Goal: Information Seeking & Learning: Learn about a topic

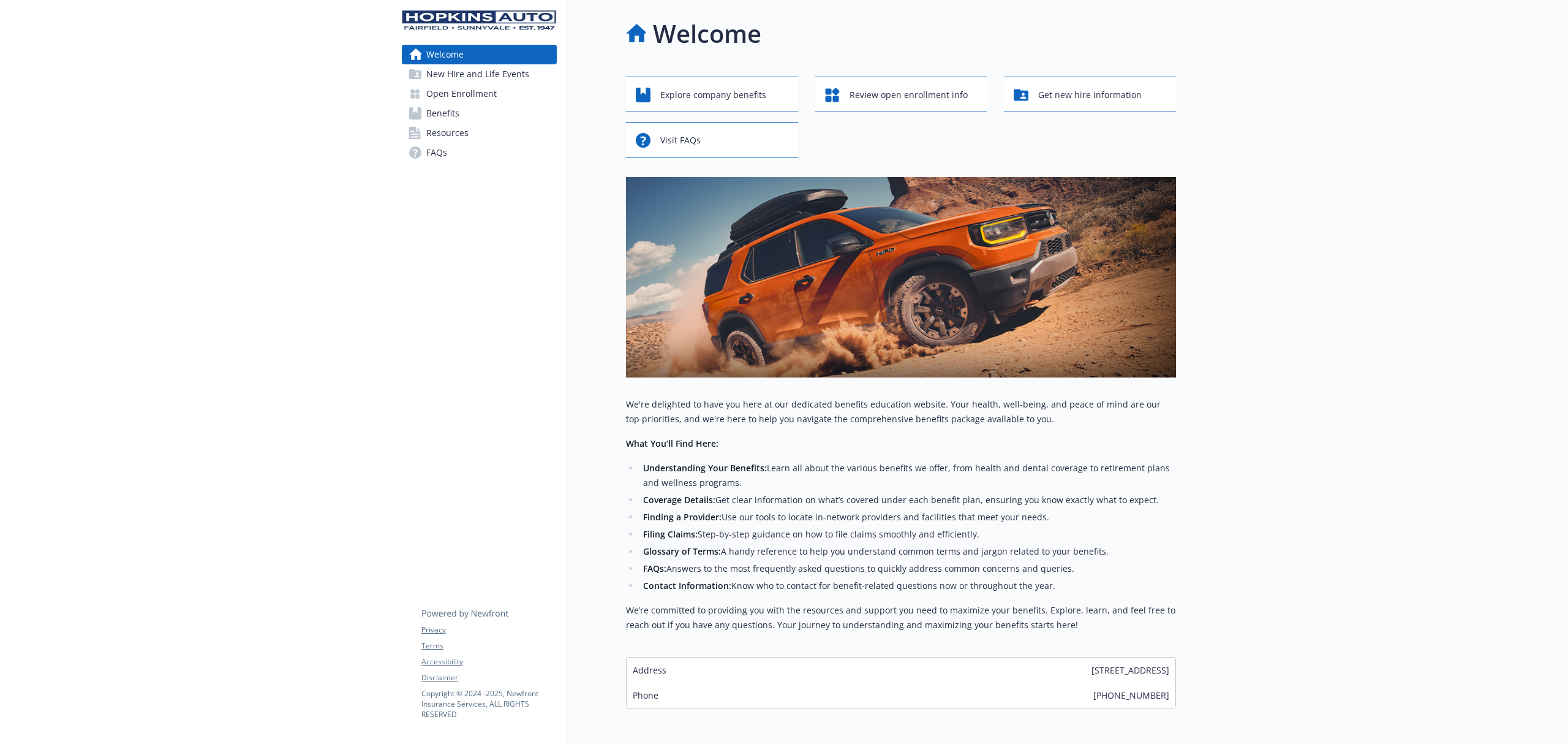
click at [444, 109] on span "Benefits" at bounding box center [442, 113] width 33 height 19
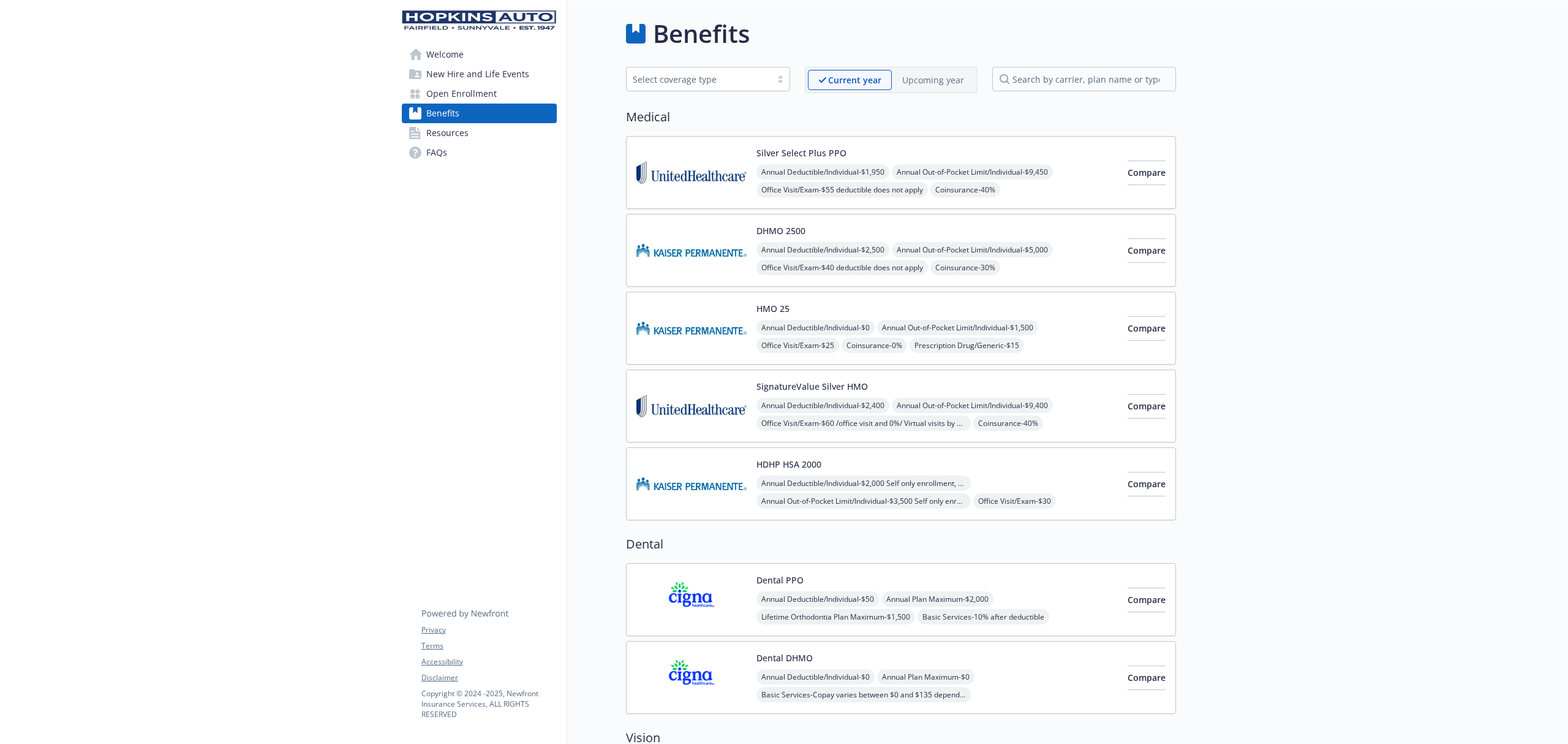
click at [707, 172] on img at bounding box center [691, 172] width 111 height 52
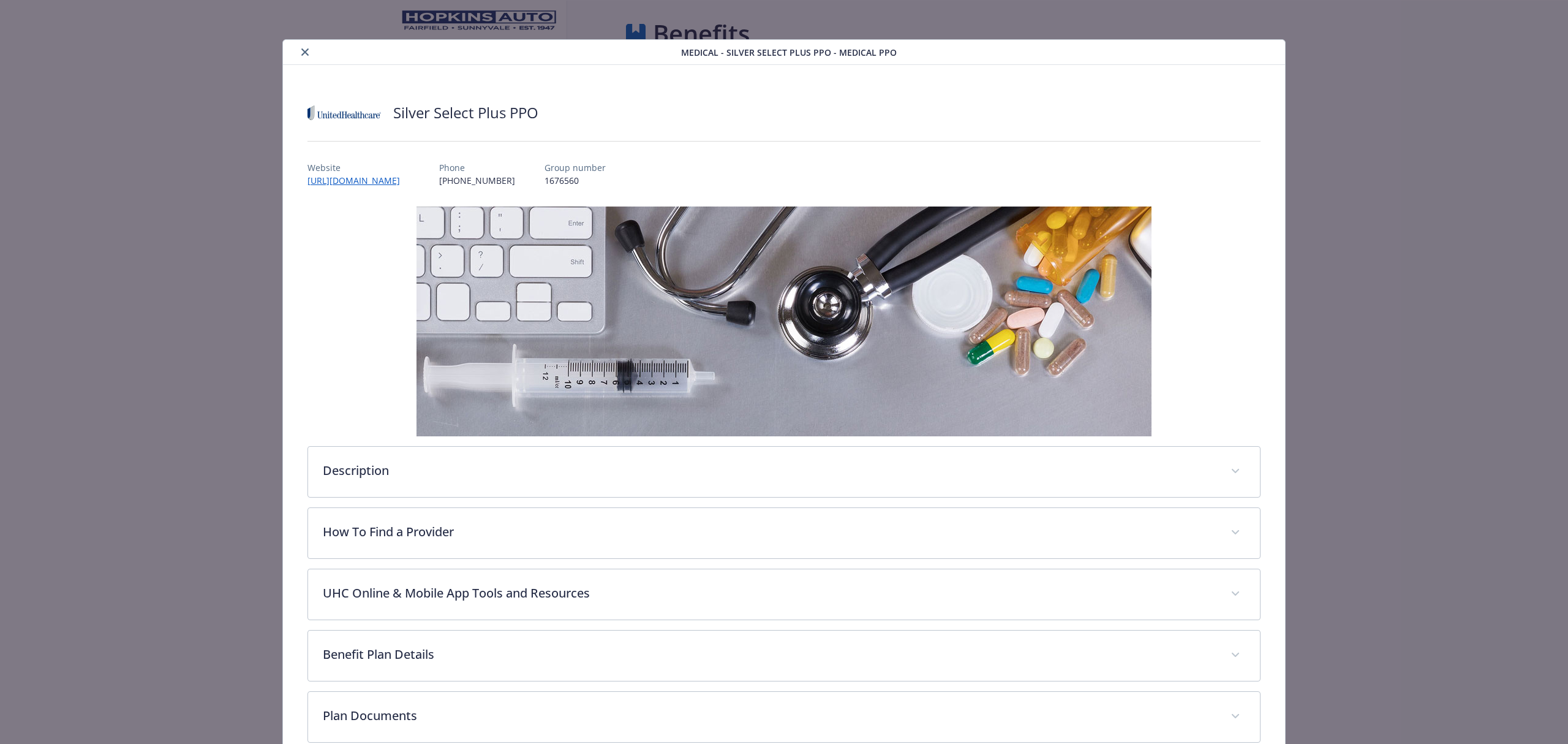
scroll to position [193, 0]
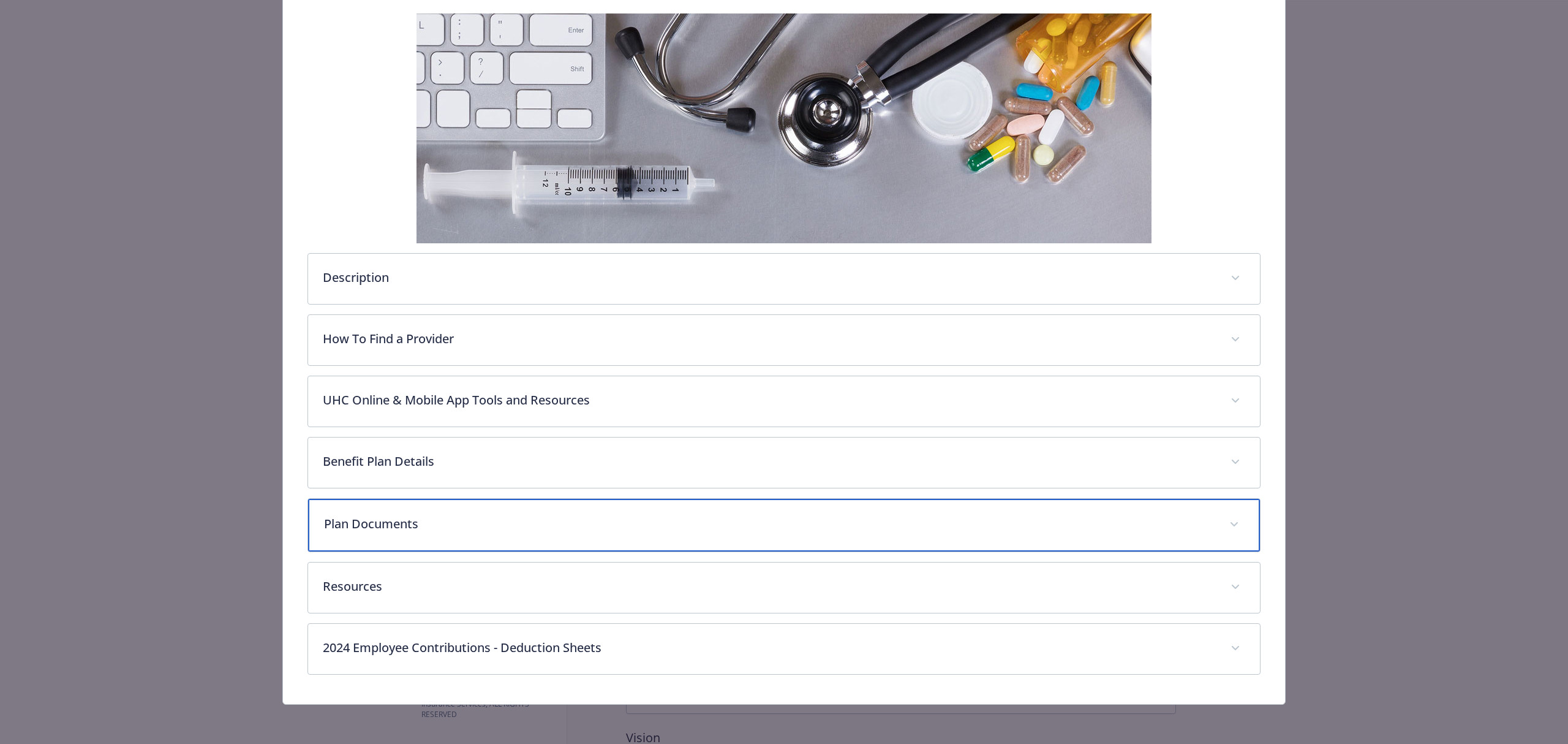
click at [402, 523] on p "Plan Documents" at bounding box center [769, 524] width 891 height 19
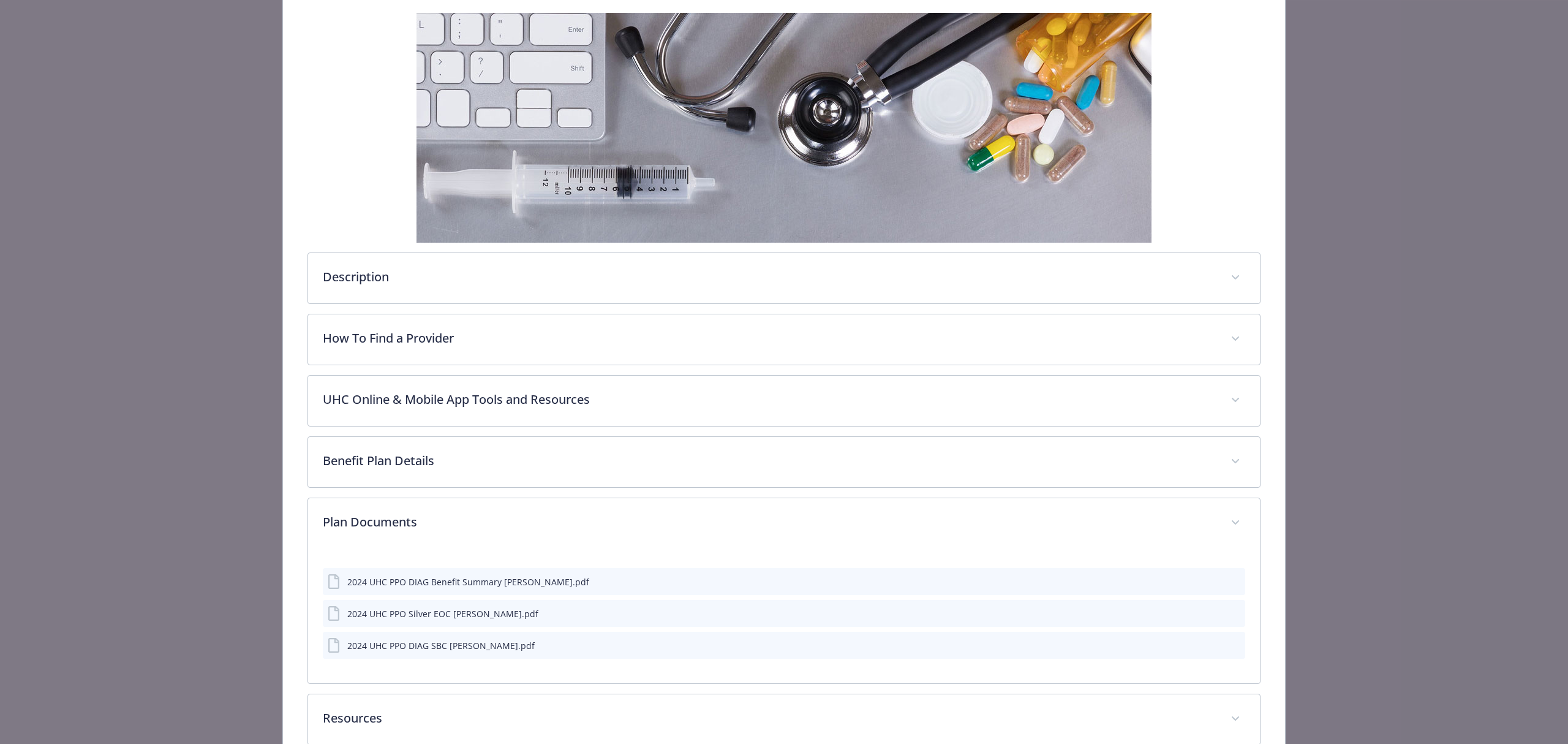
click at [1228, 579] on icon "preview file" at bounding box center [1233, 580] width 11 height 9
click at [1228, 646] on icon "preview file" at bounding box center [1233, 644] width 11 height 9
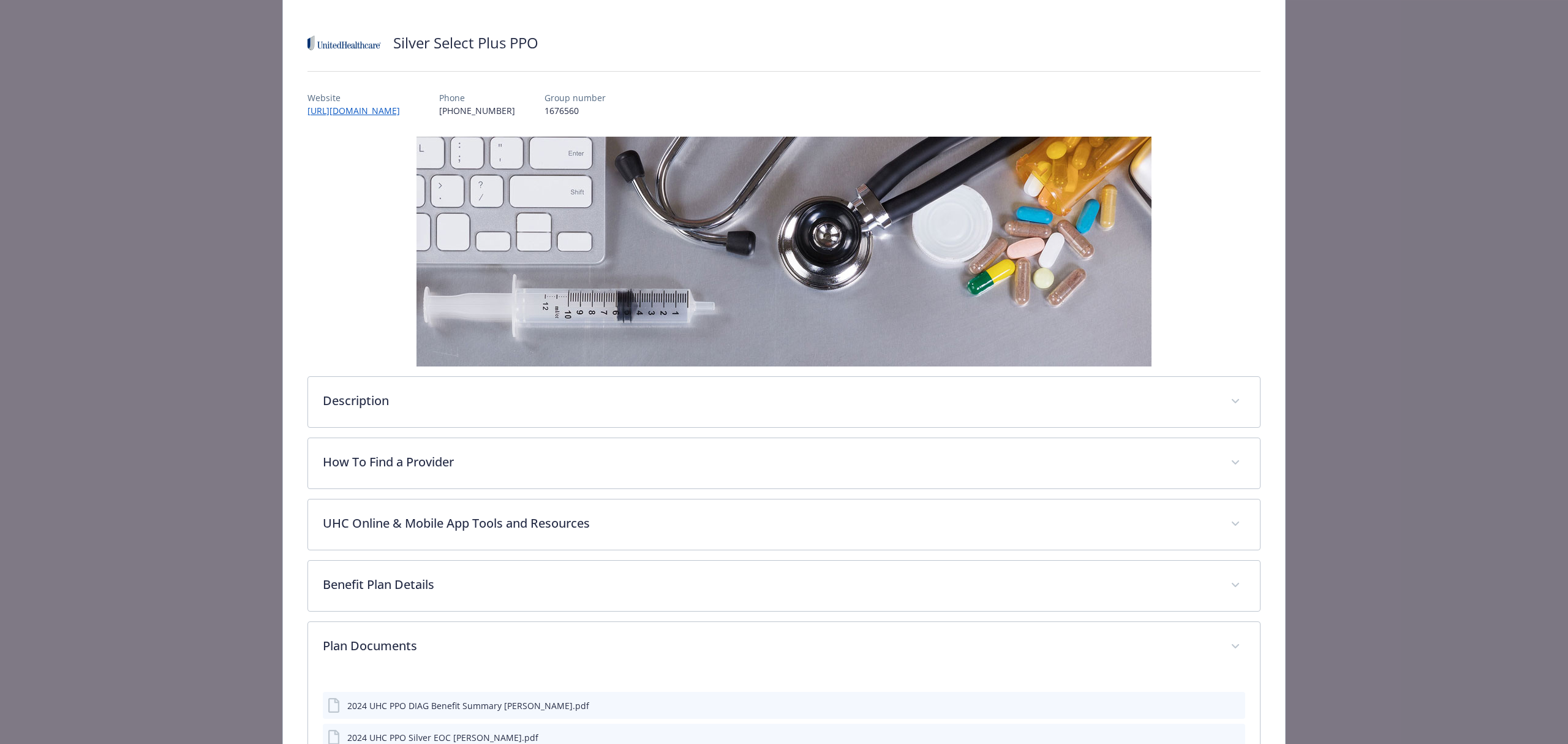
scroll to position [0, 0]
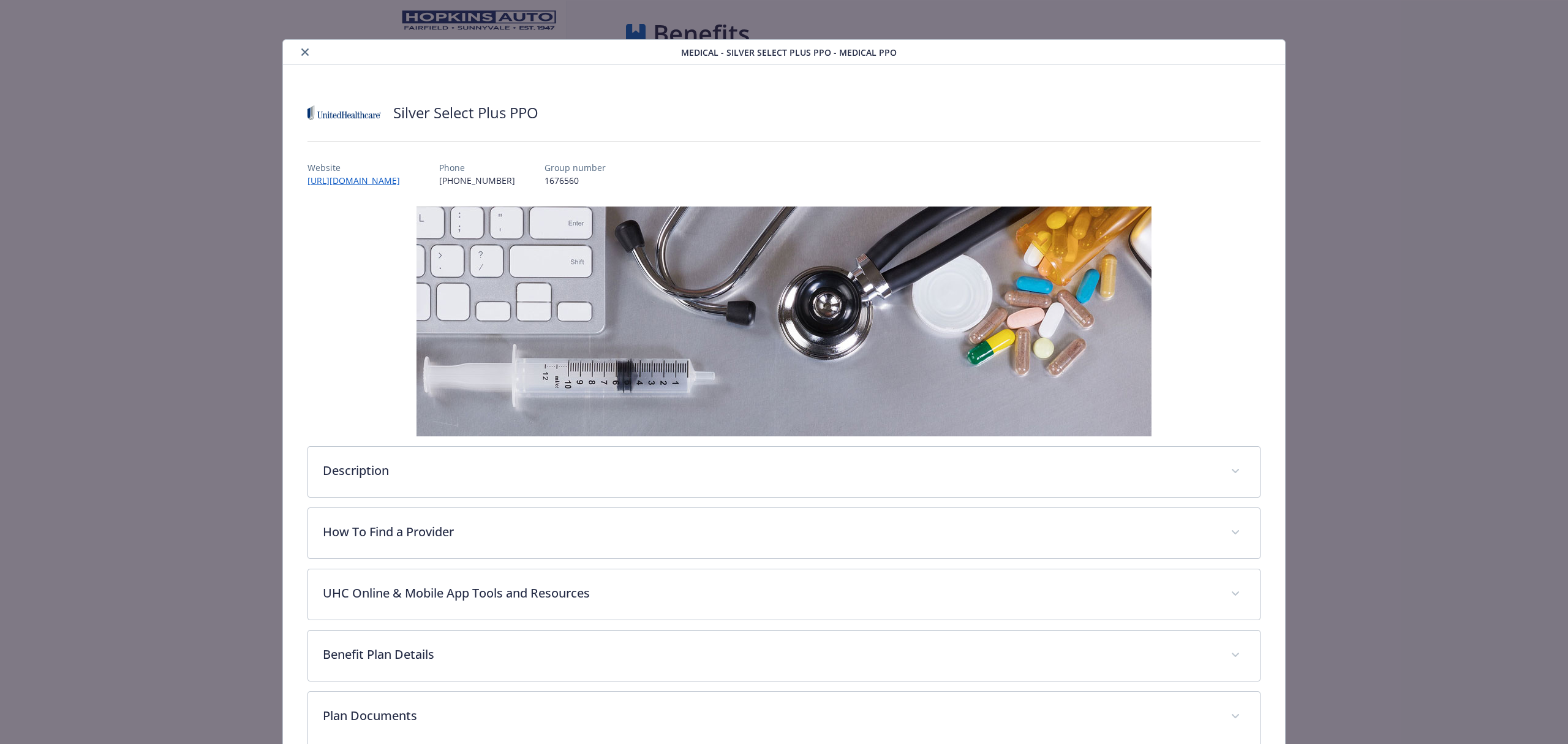
click at [298, 54] on button "close" at bounding box center [305, 52] width 15 height 15
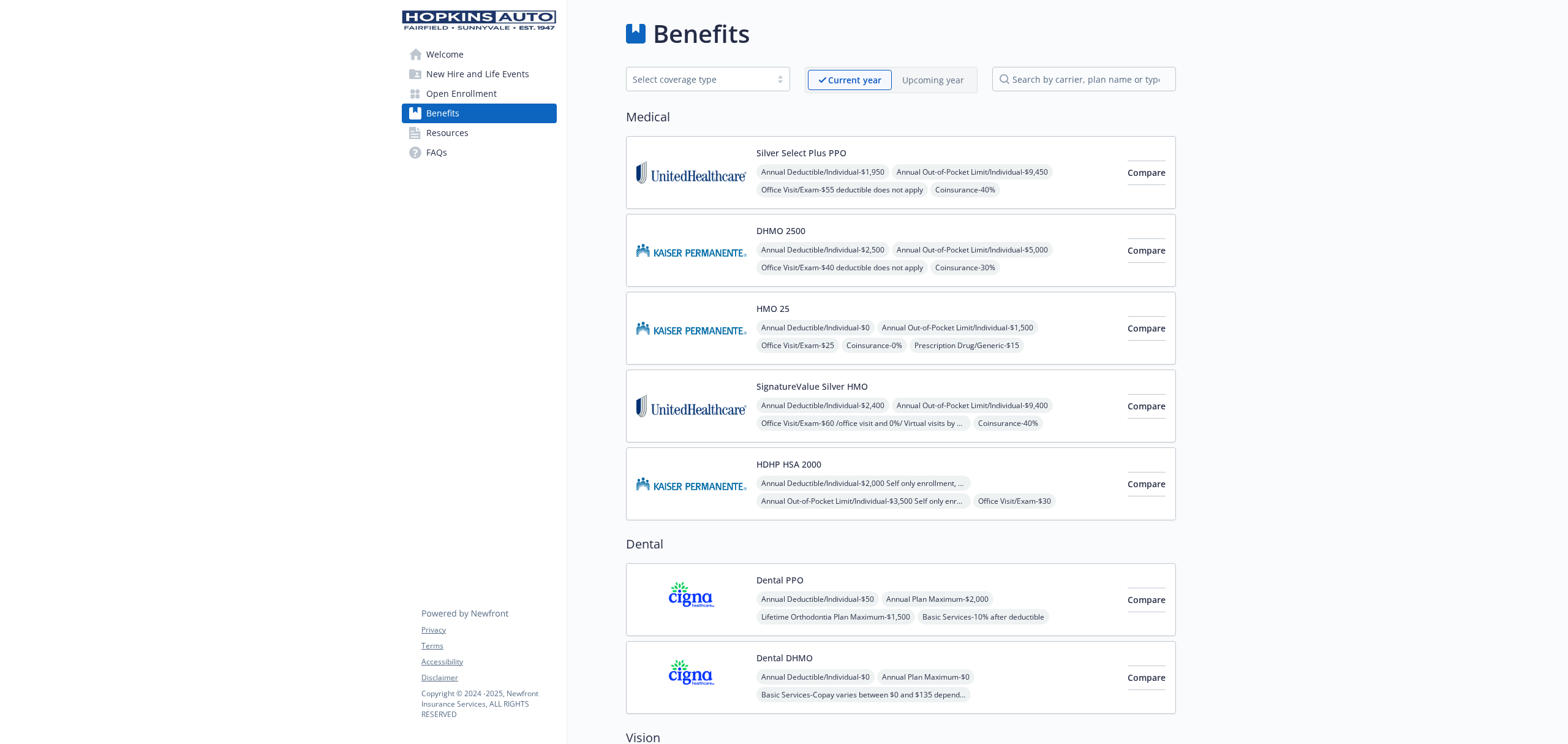
click at [684, 221] on div "DHMO 2500 Annual Deductible/Individual - $2,500 Annual Out-of-Pocket Limit/Indi…" at bounding box center [901, 250] width 550 height 73
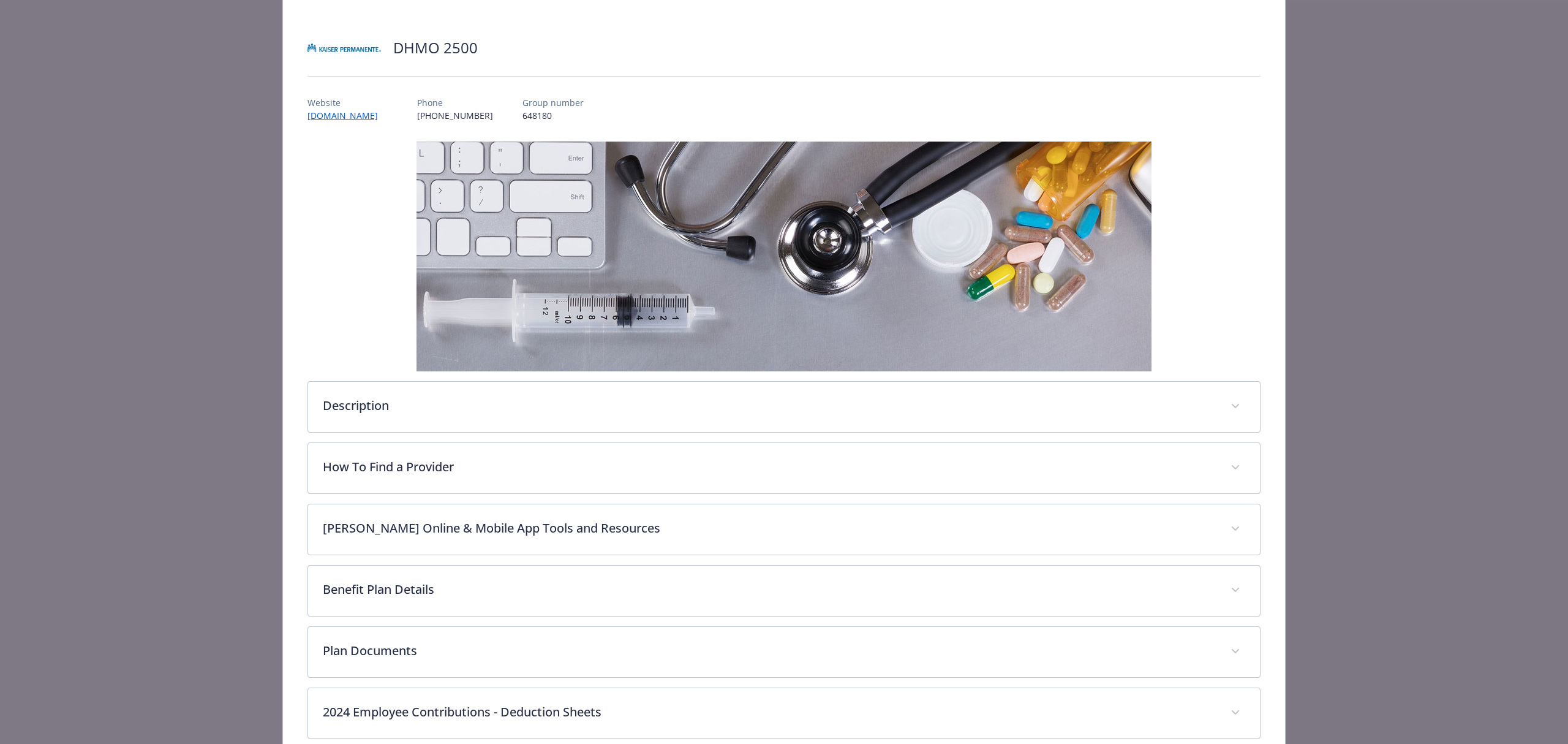
scroll to position [132, 0]
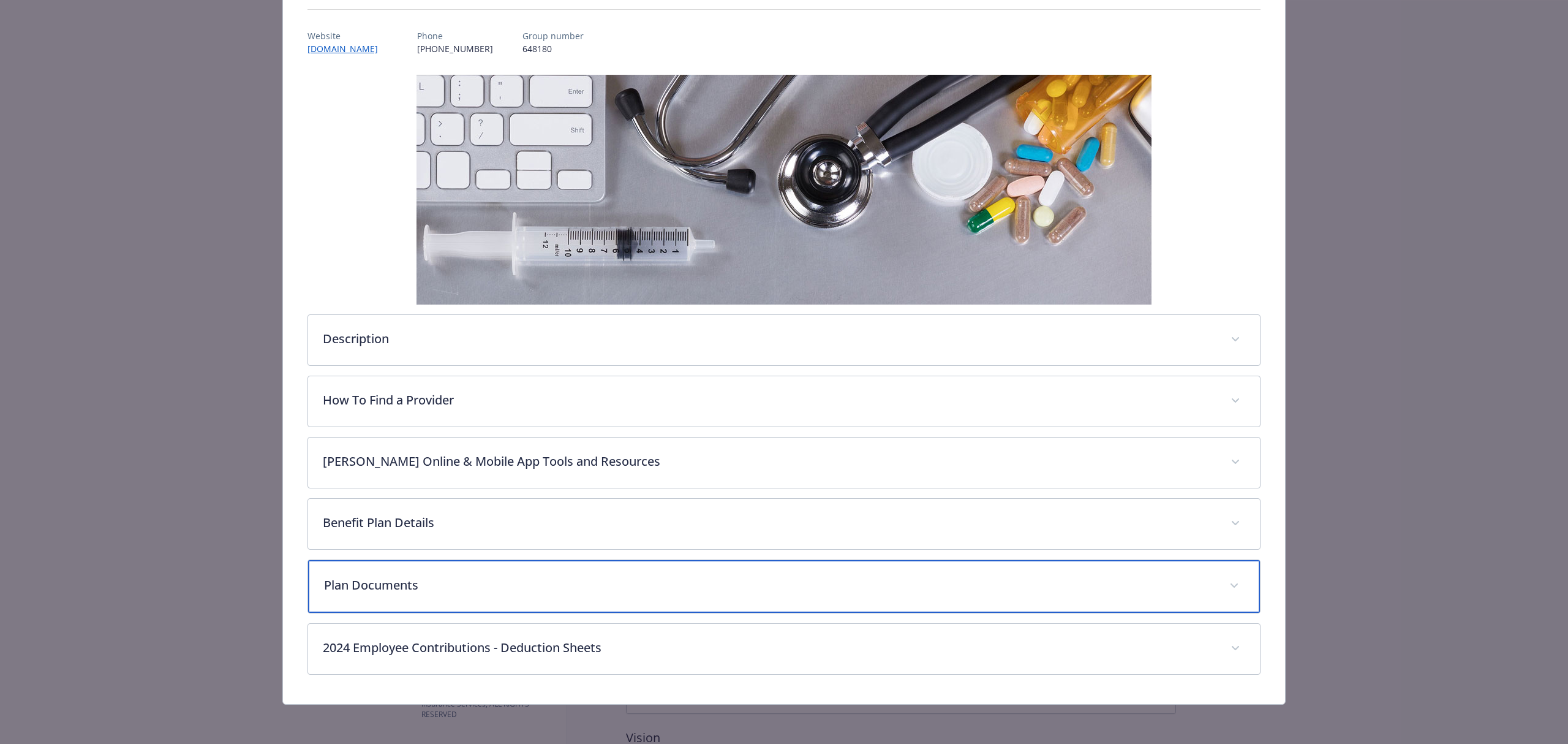
click at [382, 589] on p "Plan Documents" at bounding box center [769, 585] width 891 height 19
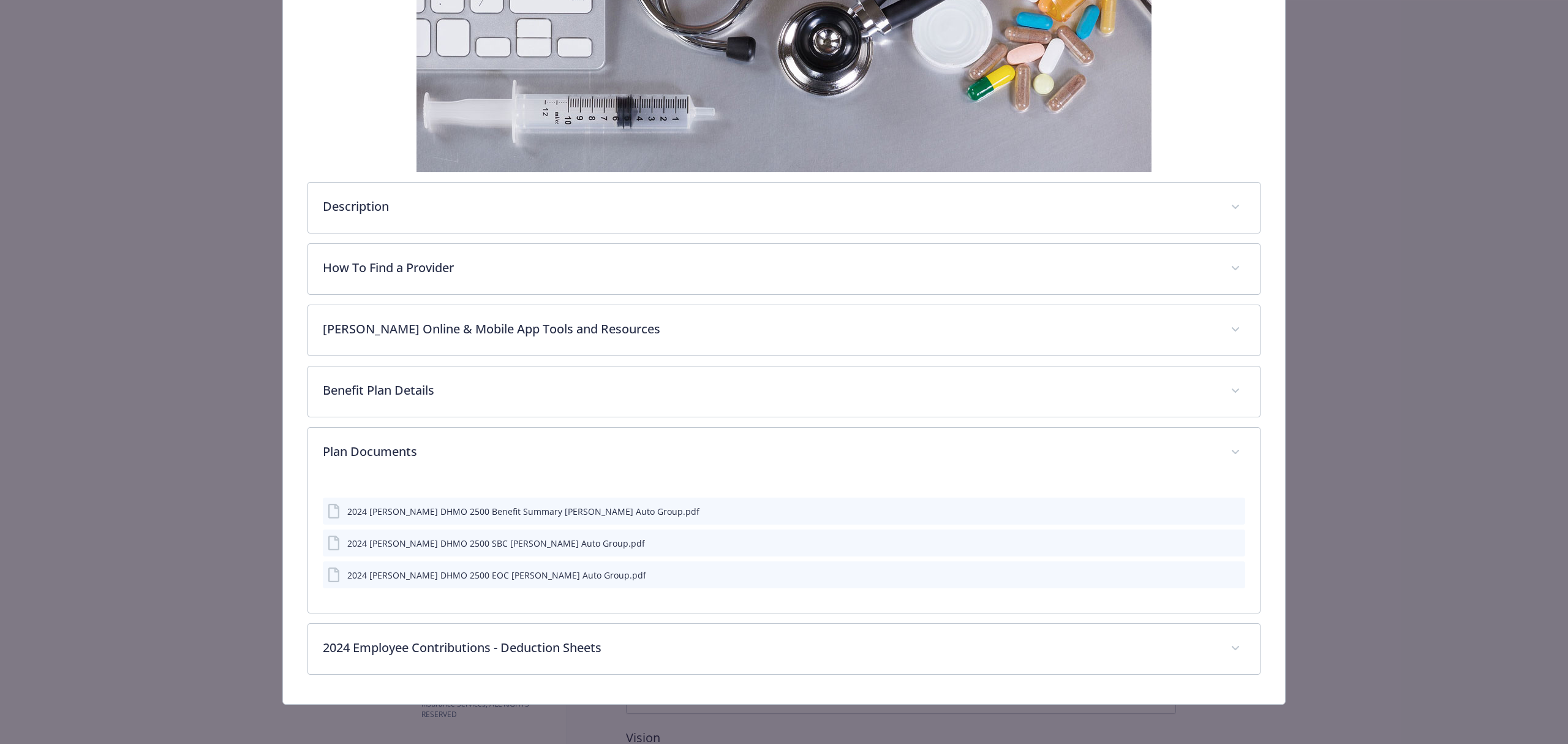
scroll to position [267, 0]
click at [1228, 539] on icon "preview file" at bounding box center [1233, 542] width 11 height 9
click at [1228, 507] on icon "preview file" at bounding box center [1233, 510] width 11 height 9
